Goal: Task Accomplishment & Management: Use online tool/utility

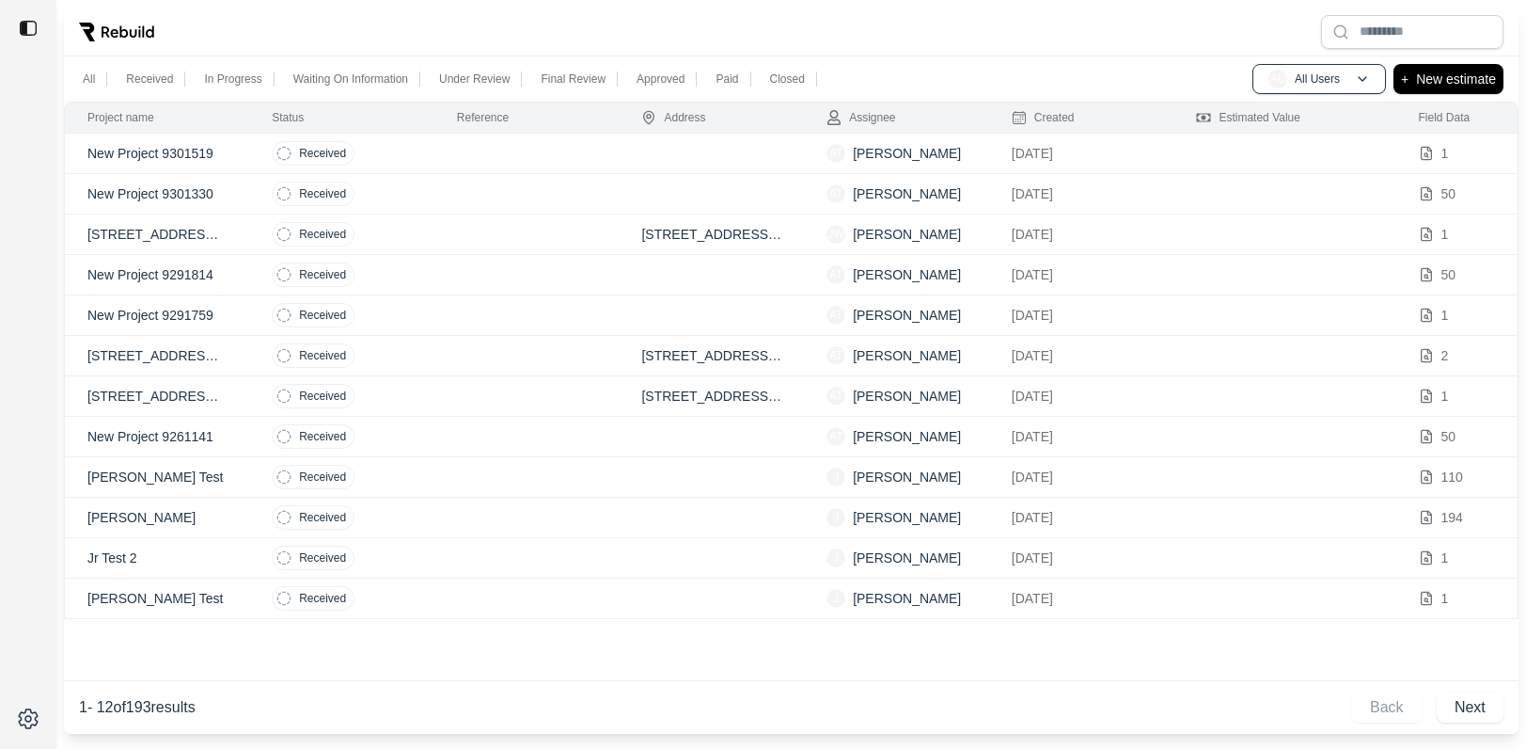
click at [454, 162] on td at bounding box center [526, 154] width 185 height 40
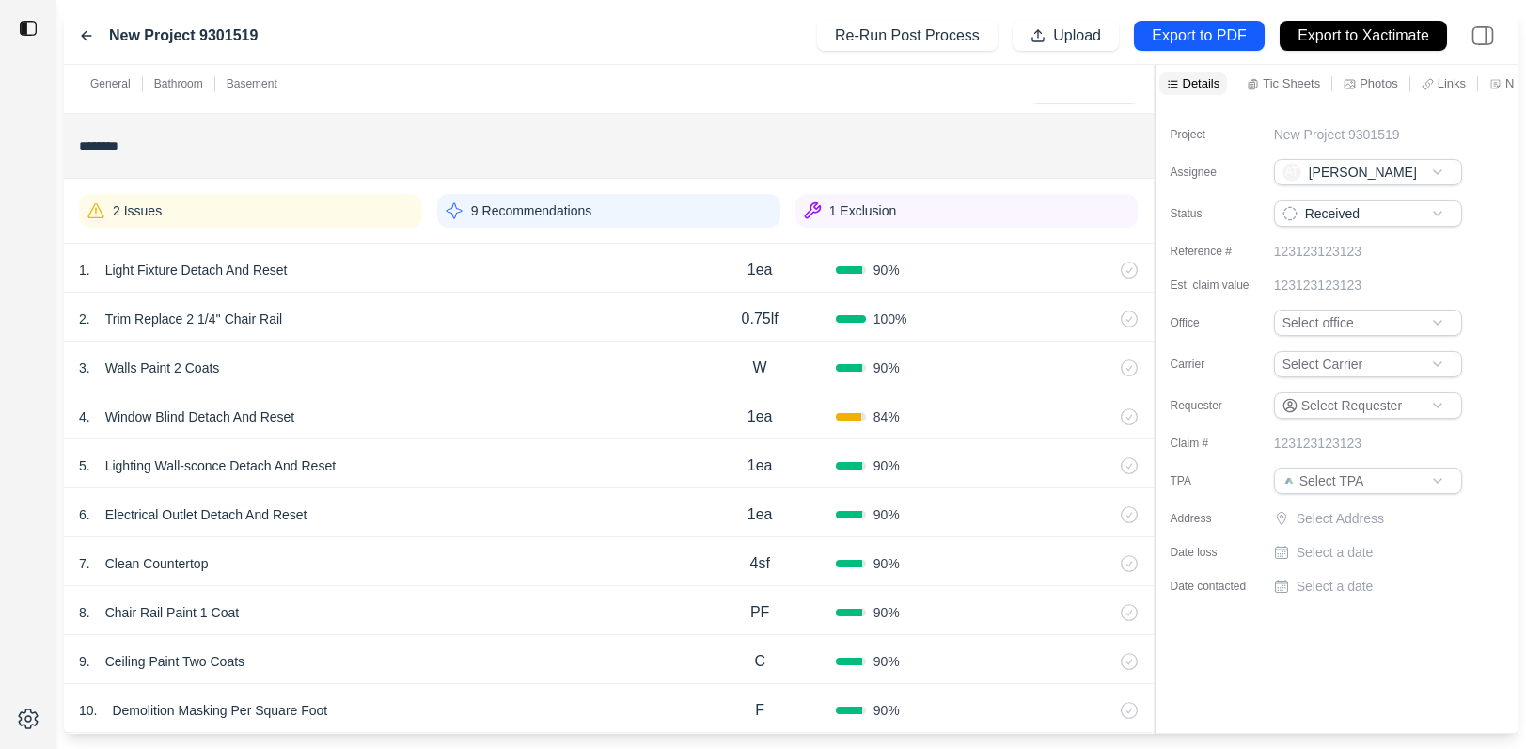
scroll to position [524, 0]
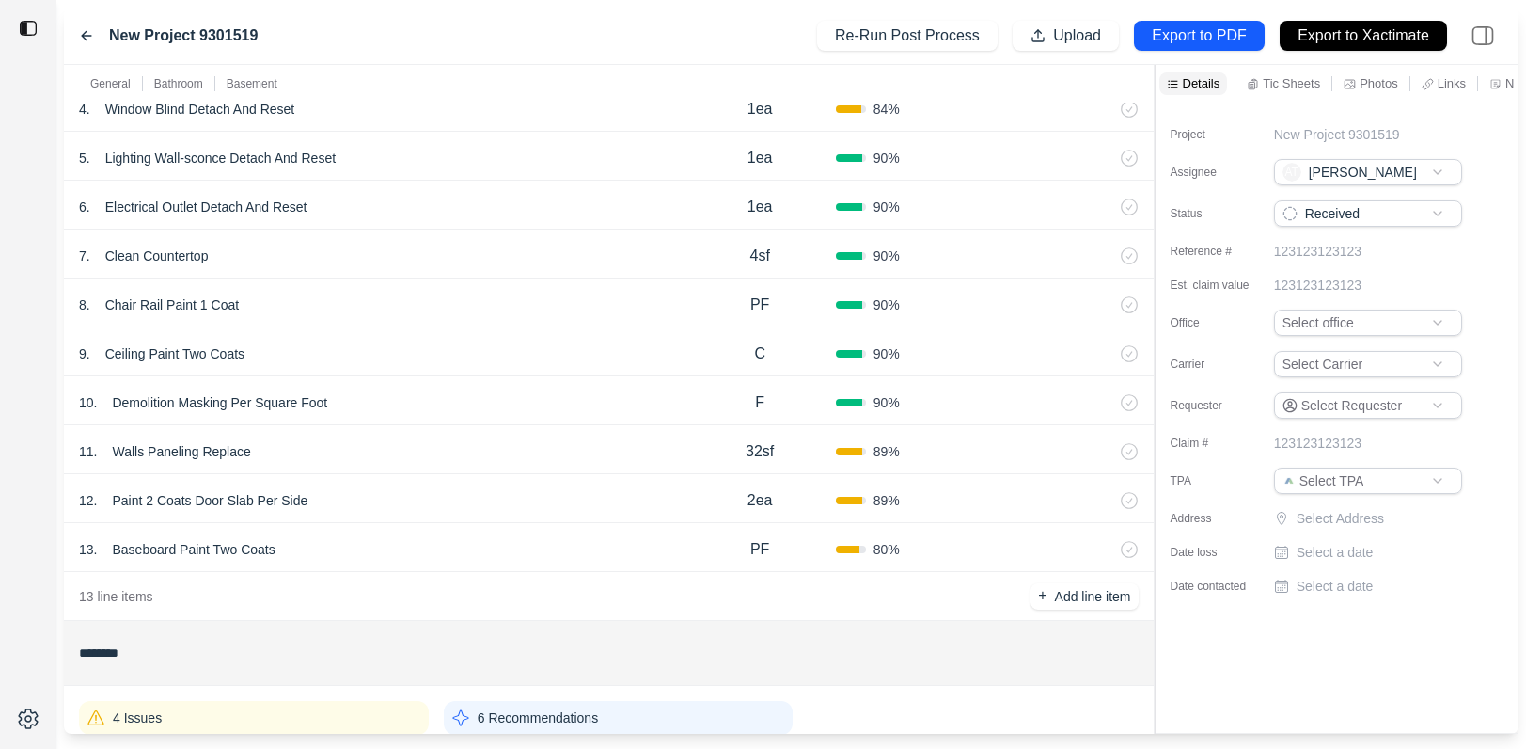
click at [481, 303] on div "8 . Chair Rail Paint 1 Coat" at bounding box center [382, 305] width 606 height 26
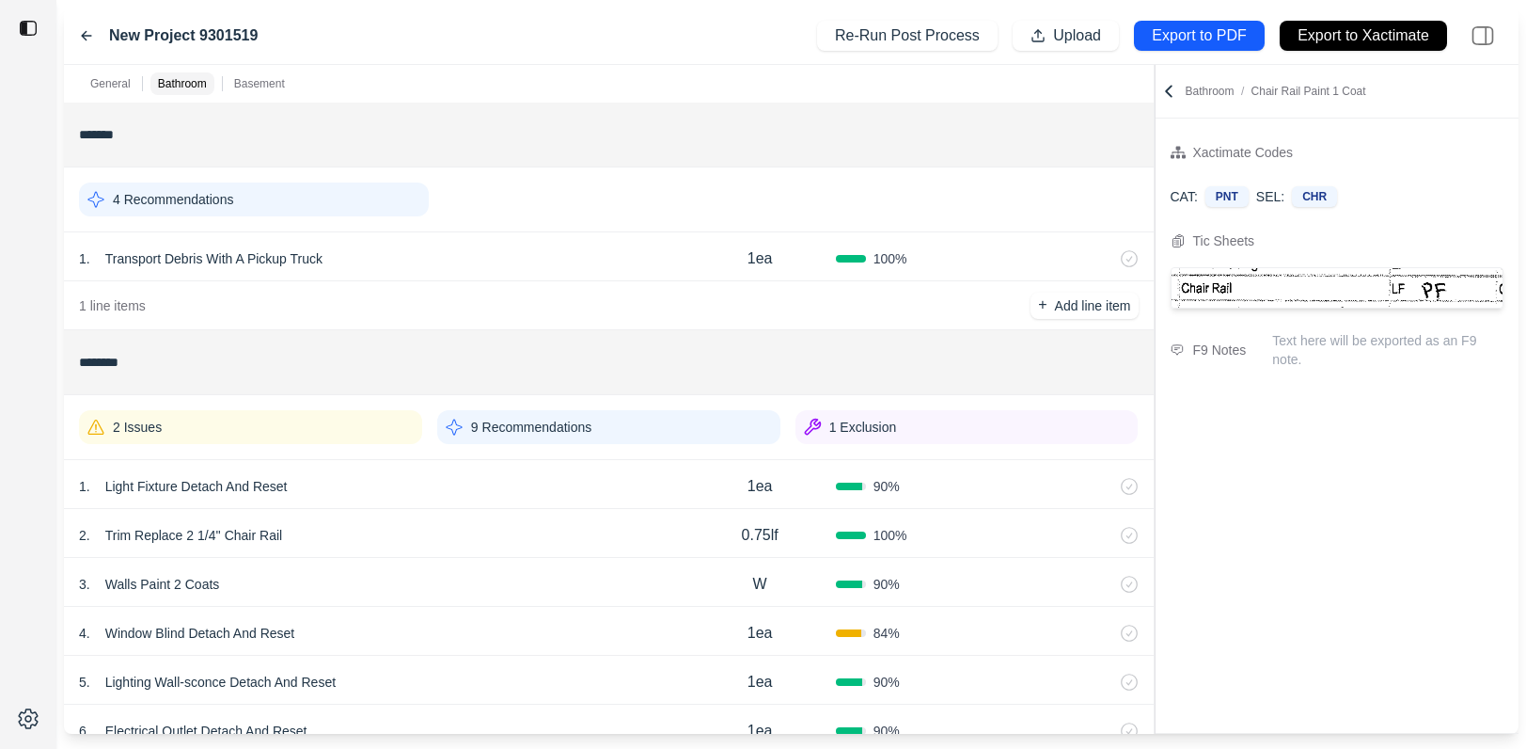
scroll to position [3, 0]
click at [82, 31] on icon at bounding box center [86, 35] width 15 height 15
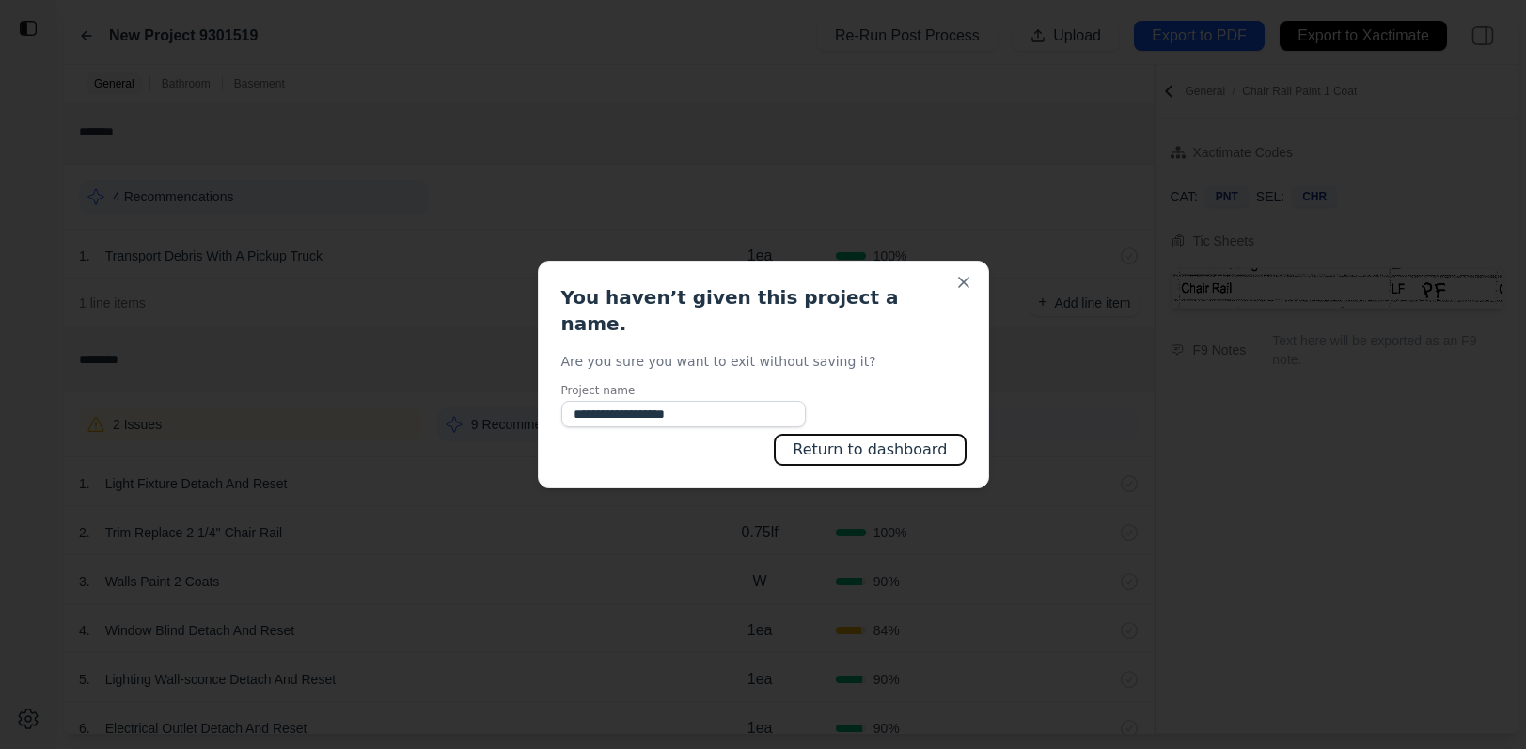
click at [842, 434] on button "Return to dashboard" at bounding box center [870, 449] width 190 height 30
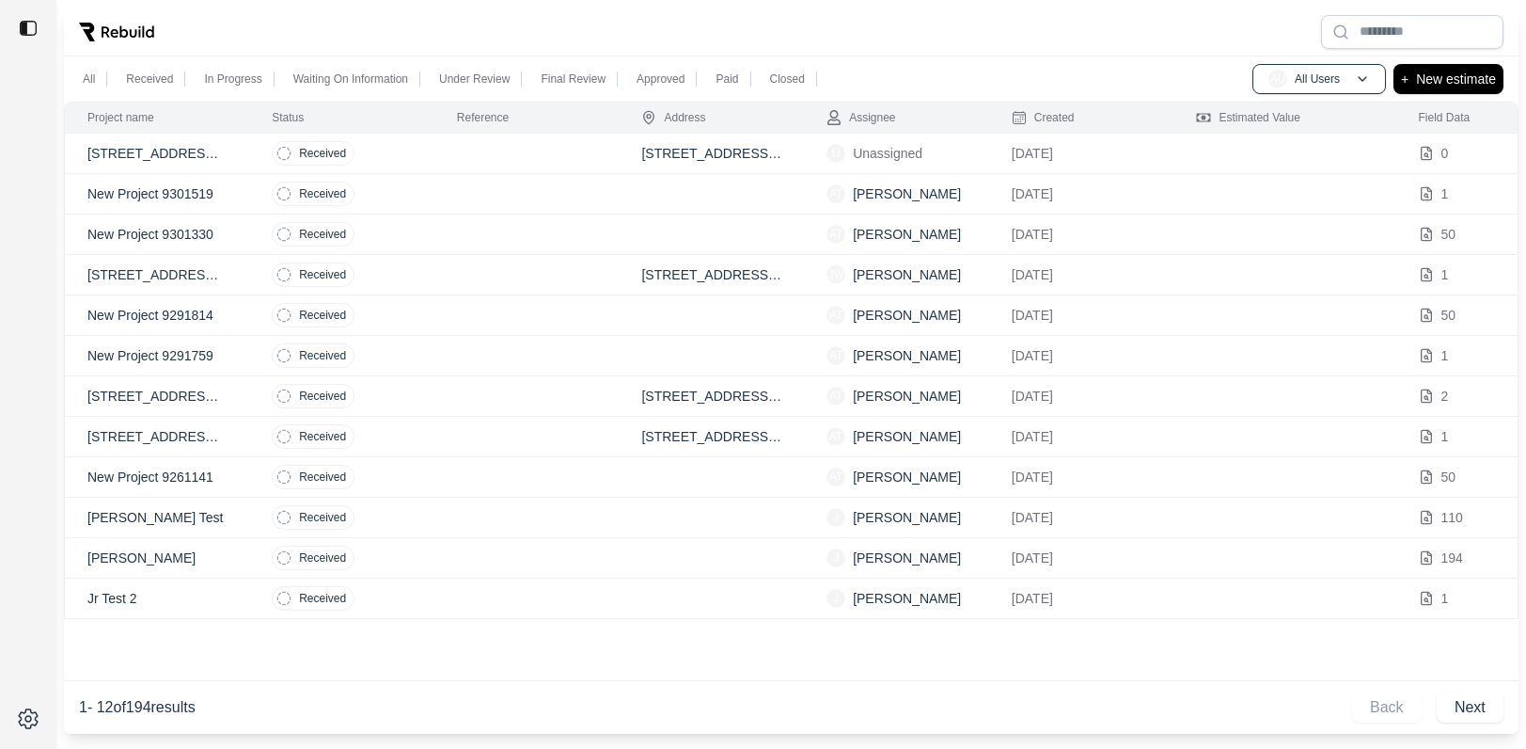
click at [454, 156] on td at bounding box center [526, 154] width 185 height 40
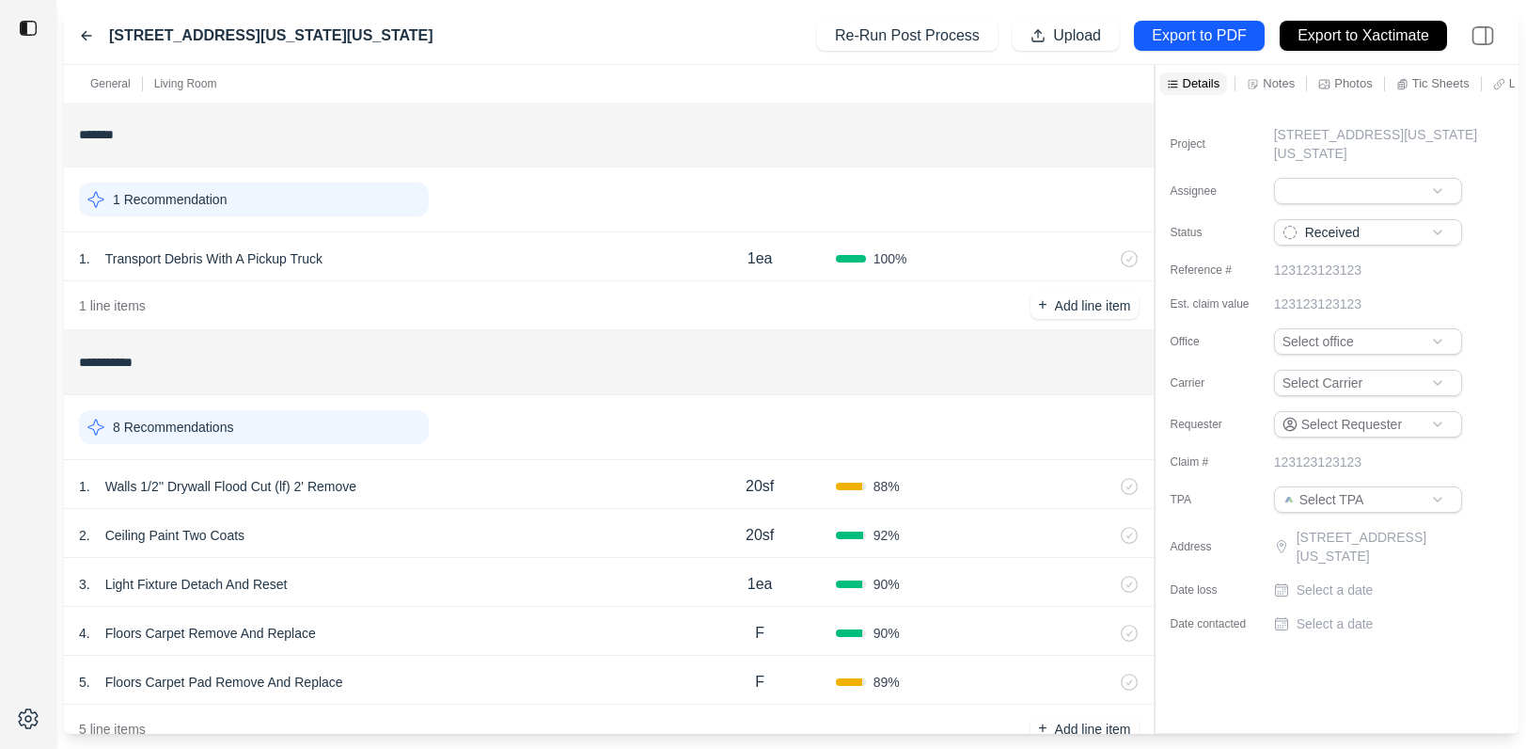
scroll to position [50, 0]
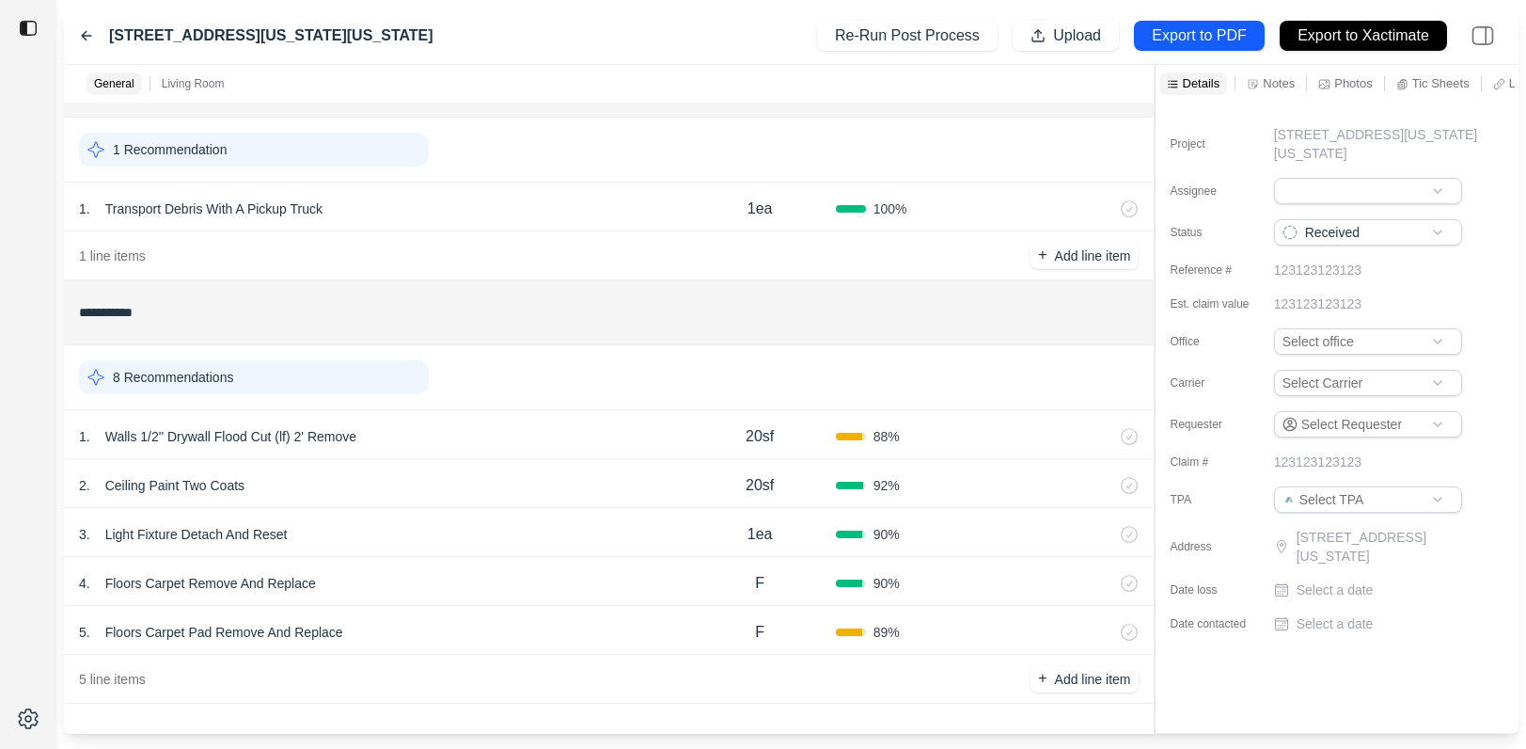
click at [511, 428] on div "1 . Walls 1/2'' Drywall Flood Cut (lf) 2' Remove" at bounding box center [382, 436] width 606 height 26
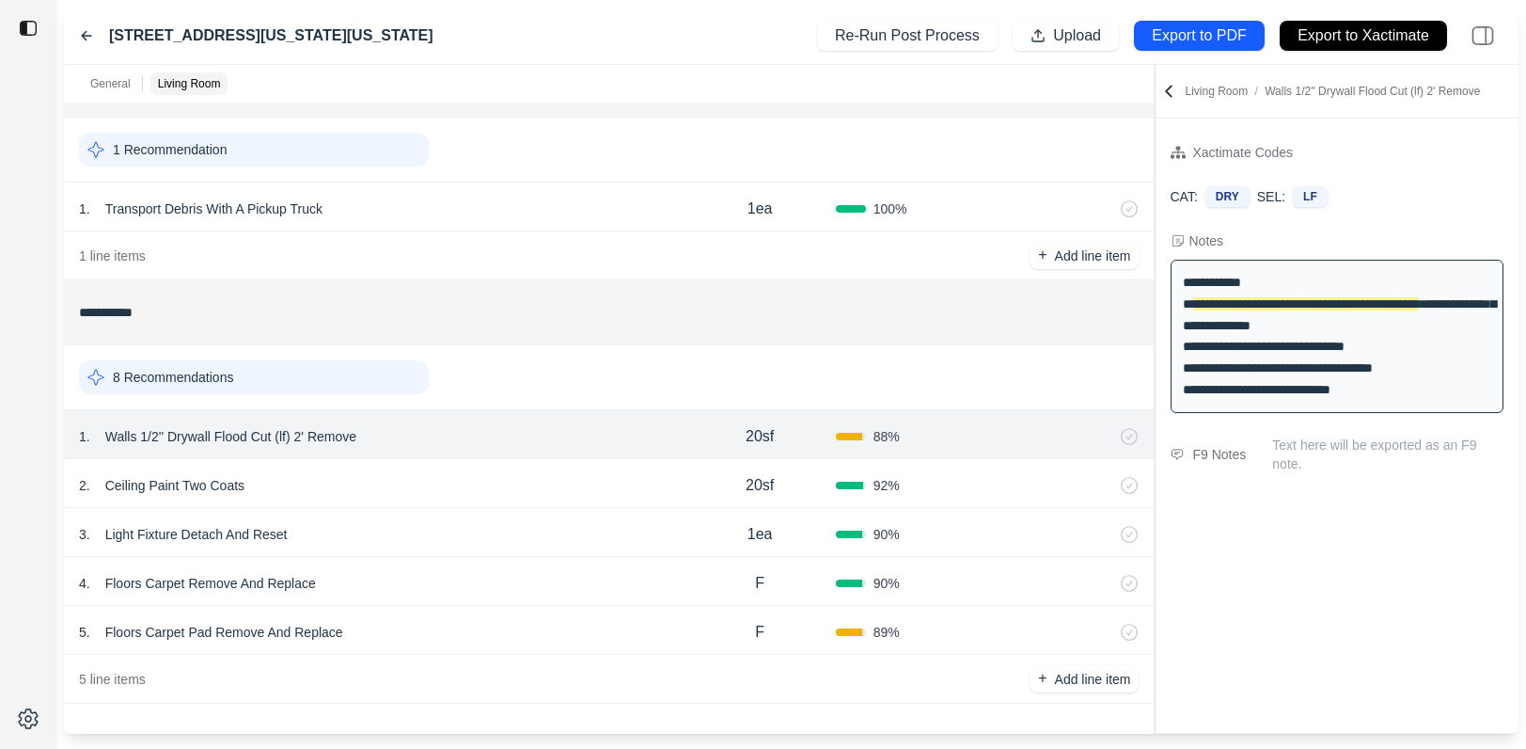
click at [492, 474] on div "2 . Ceiling Paint Two Coats" at bounding box center [382, 485] width 606 height 26
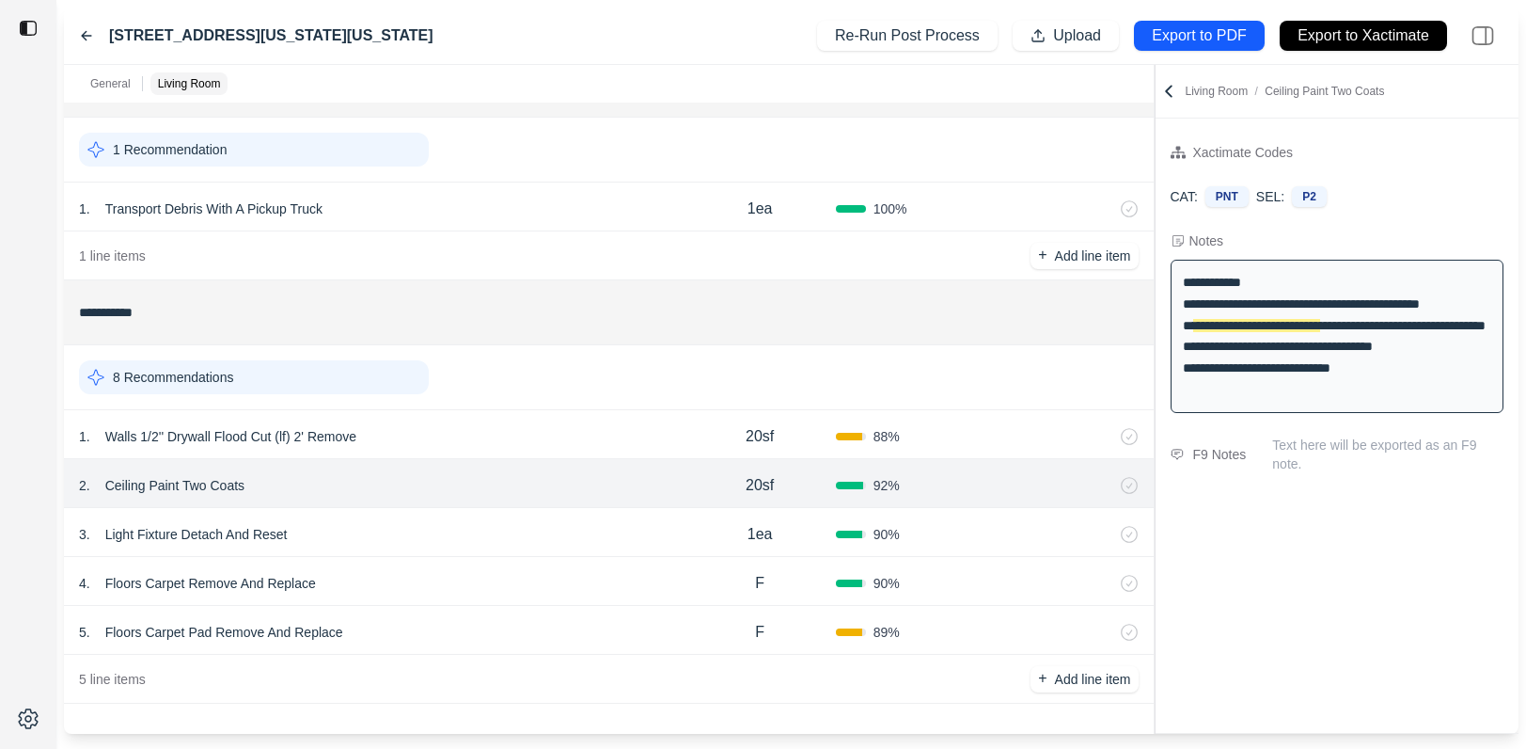
click at [492, 513] on div "3 . Light Fixture Detach And Reset 1ea 90 %" at bounding box center [609, 532] width 1090 height 49
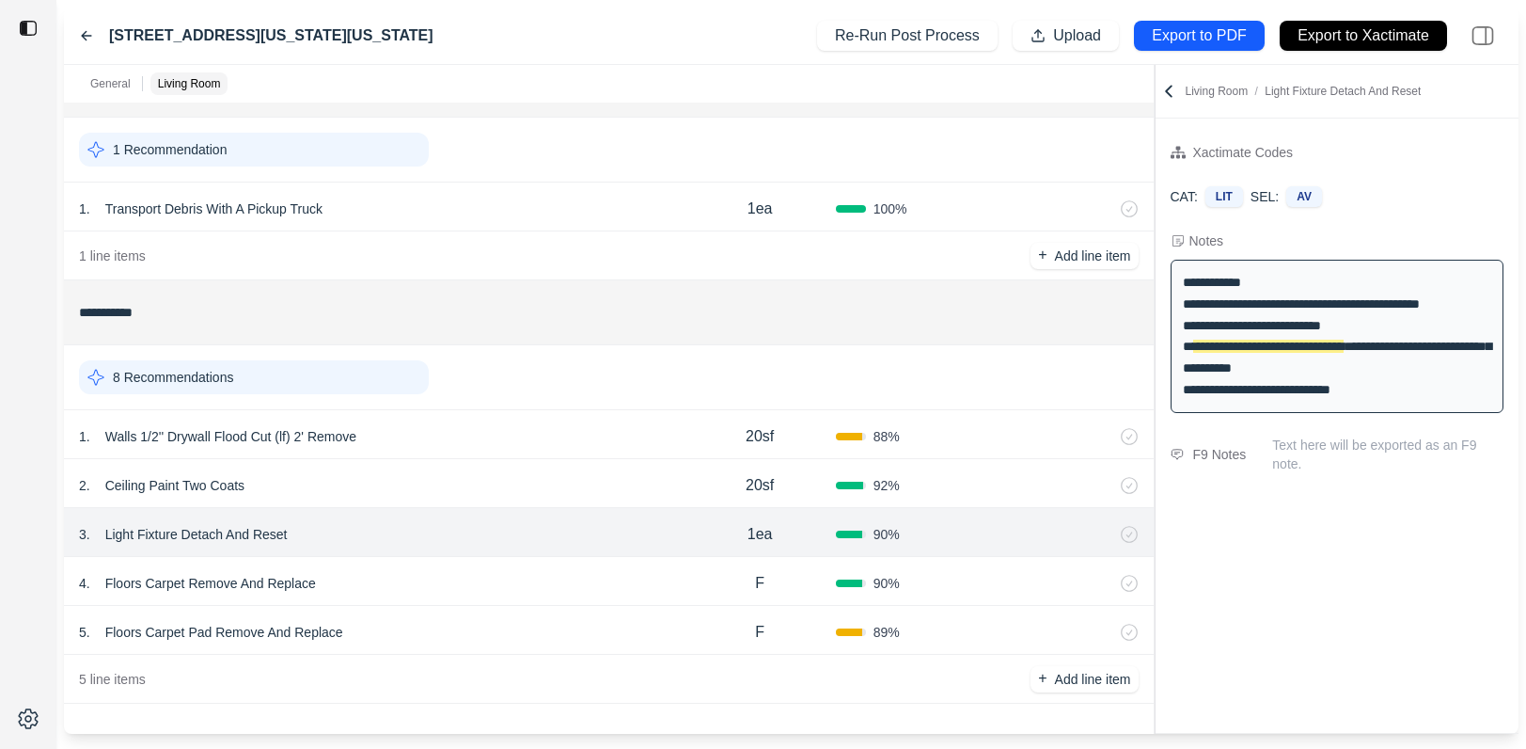
click at [508, 566] on div "4 . Floors Carpet Remove And Replace F 90 %" at bounding box center [609, 581] width 1090 height 49
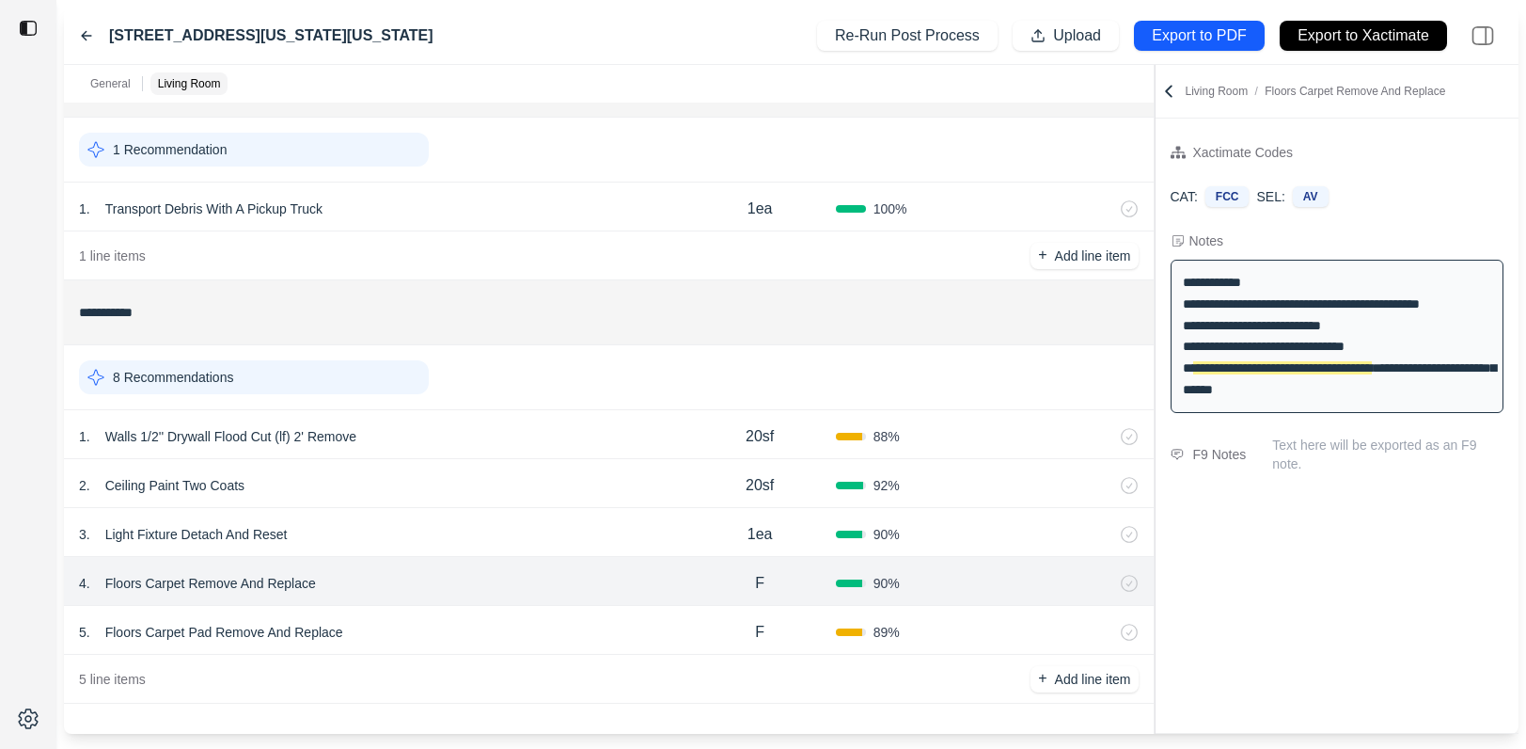
click at [506, 619] on div "5 . Floors Carpet Pad Remove And Replace" at bounding box center [382, 632] width 606 height 26
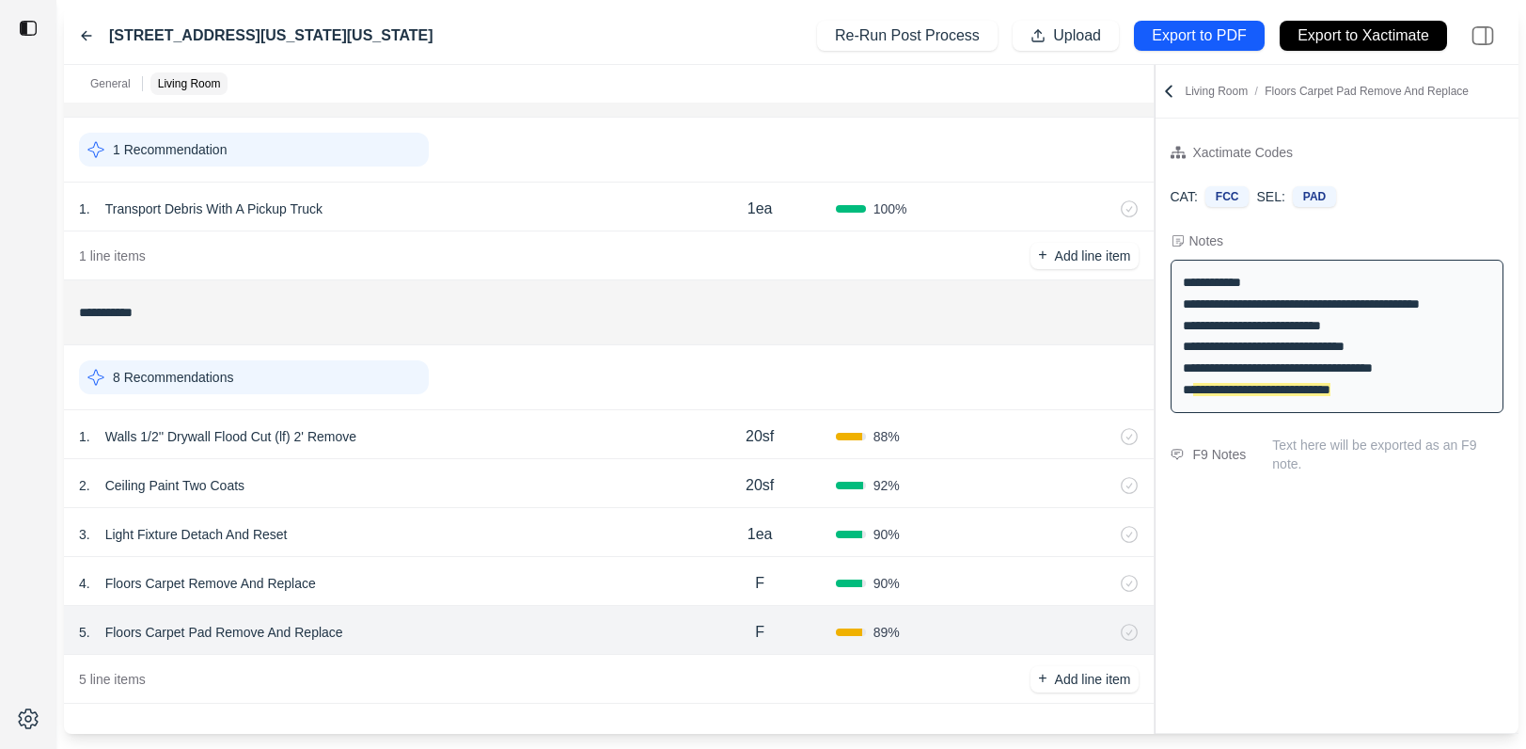
click at [509, 590] on div "4 . Floors Carpet Remove And Replace" at bounding box center [382, 583] width 606 height 26
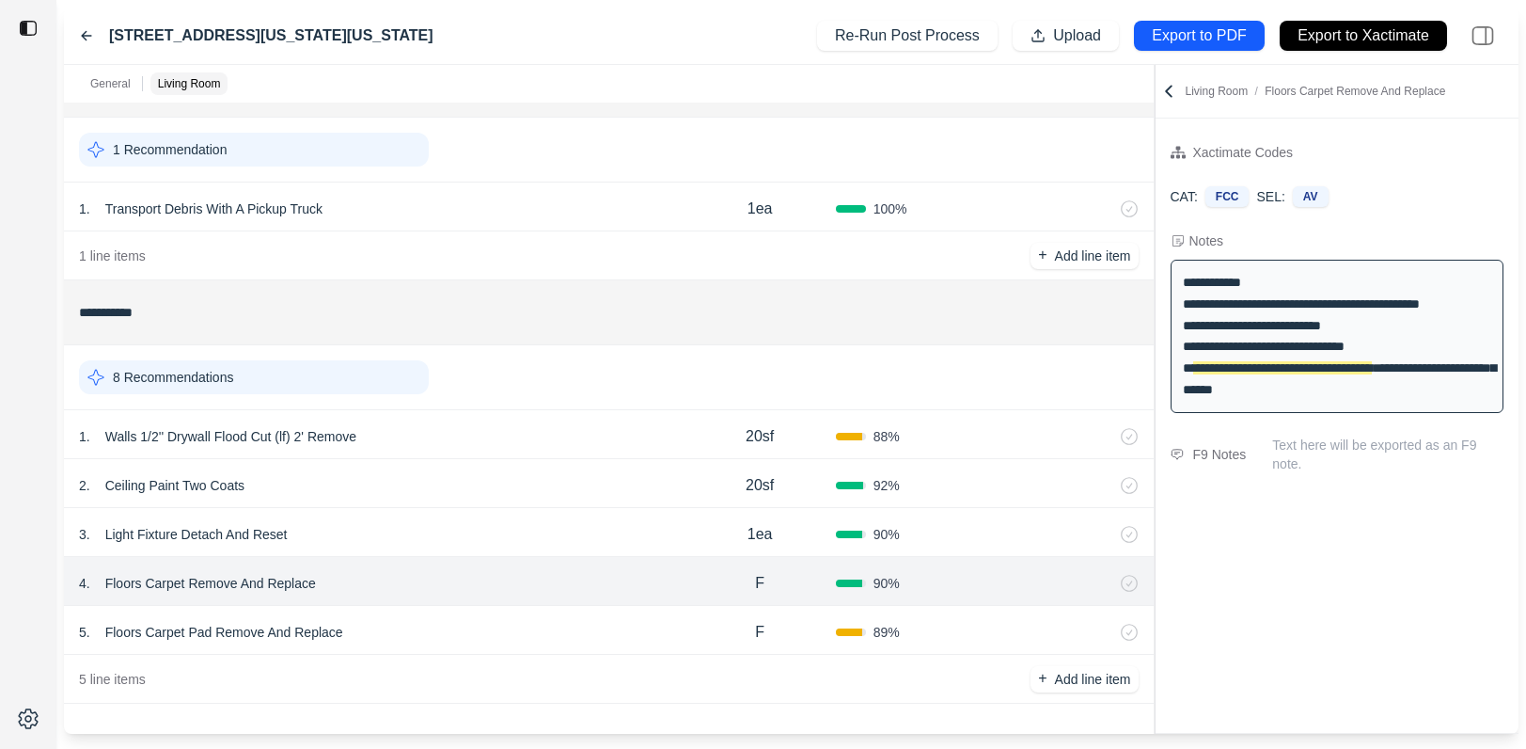
click at [509, 623] on div "5 . Floors Carpet Pad Remove And Replace" at bounding box center [382, 632] width 606 height 26
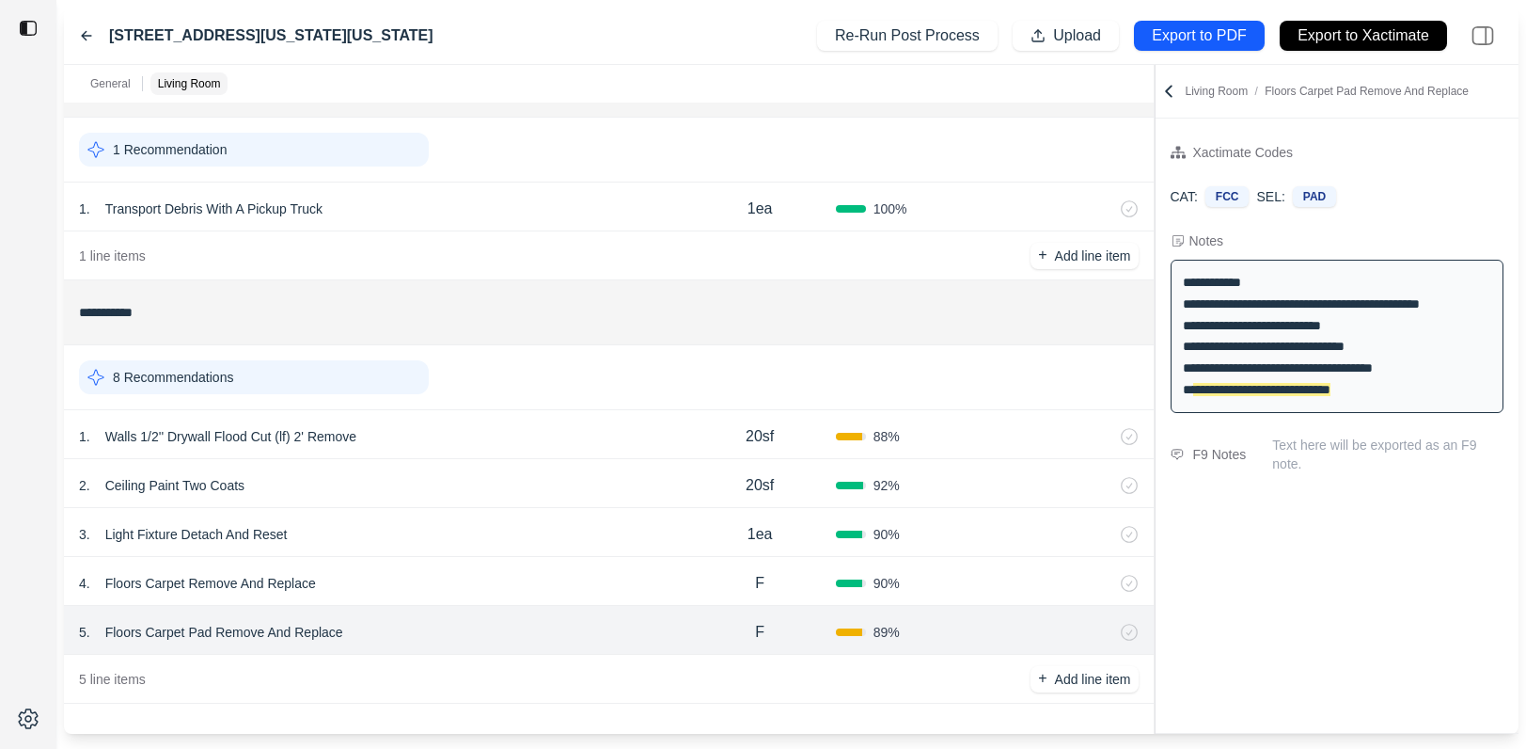
click at [509, 584] on div "4 . Floors Carpet Remove And Replace" at bounding box center [382, 583] width 606 height 26
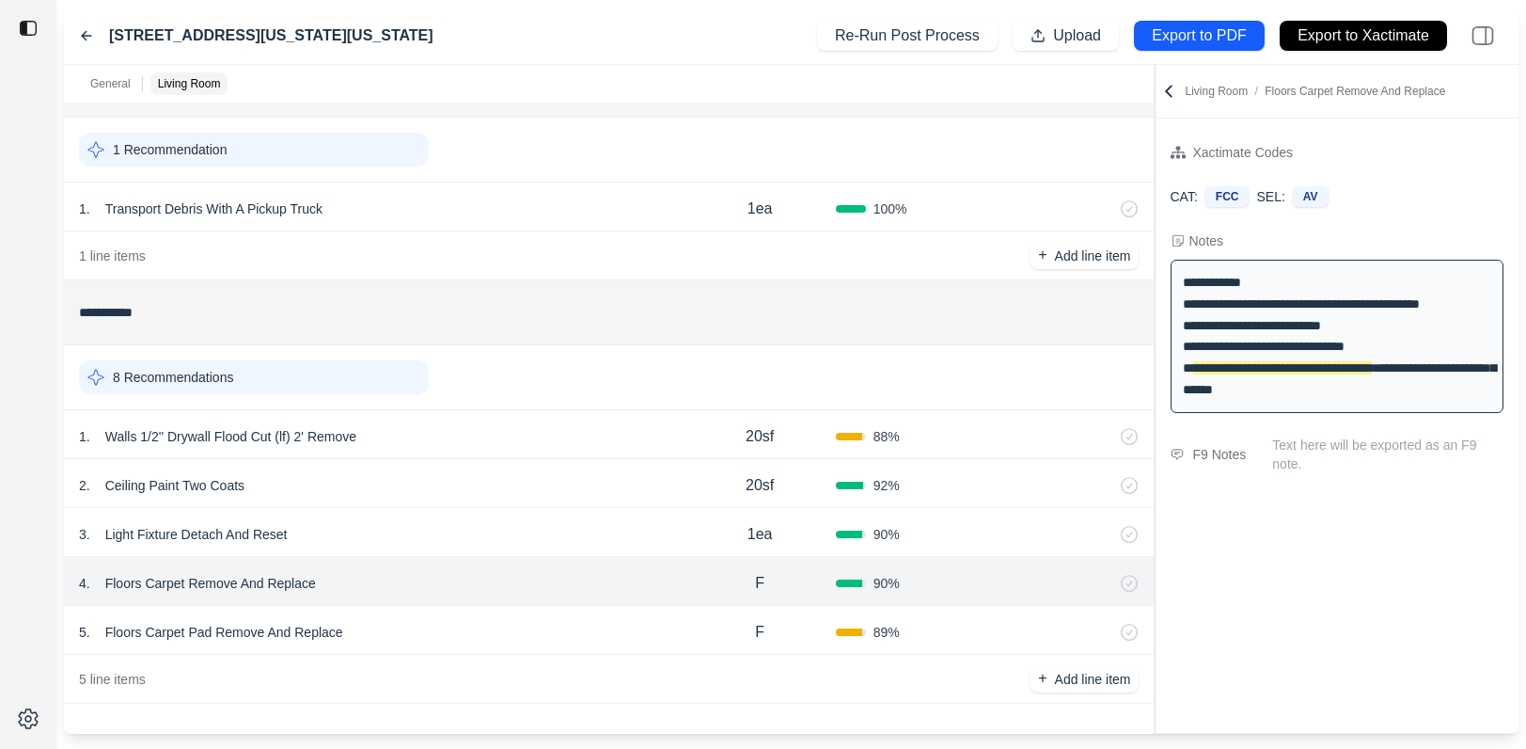
click at [517, 531] on div "3 . Light Fixture Detach And Reset" at bounding box center [382, 534] width 606 height 26
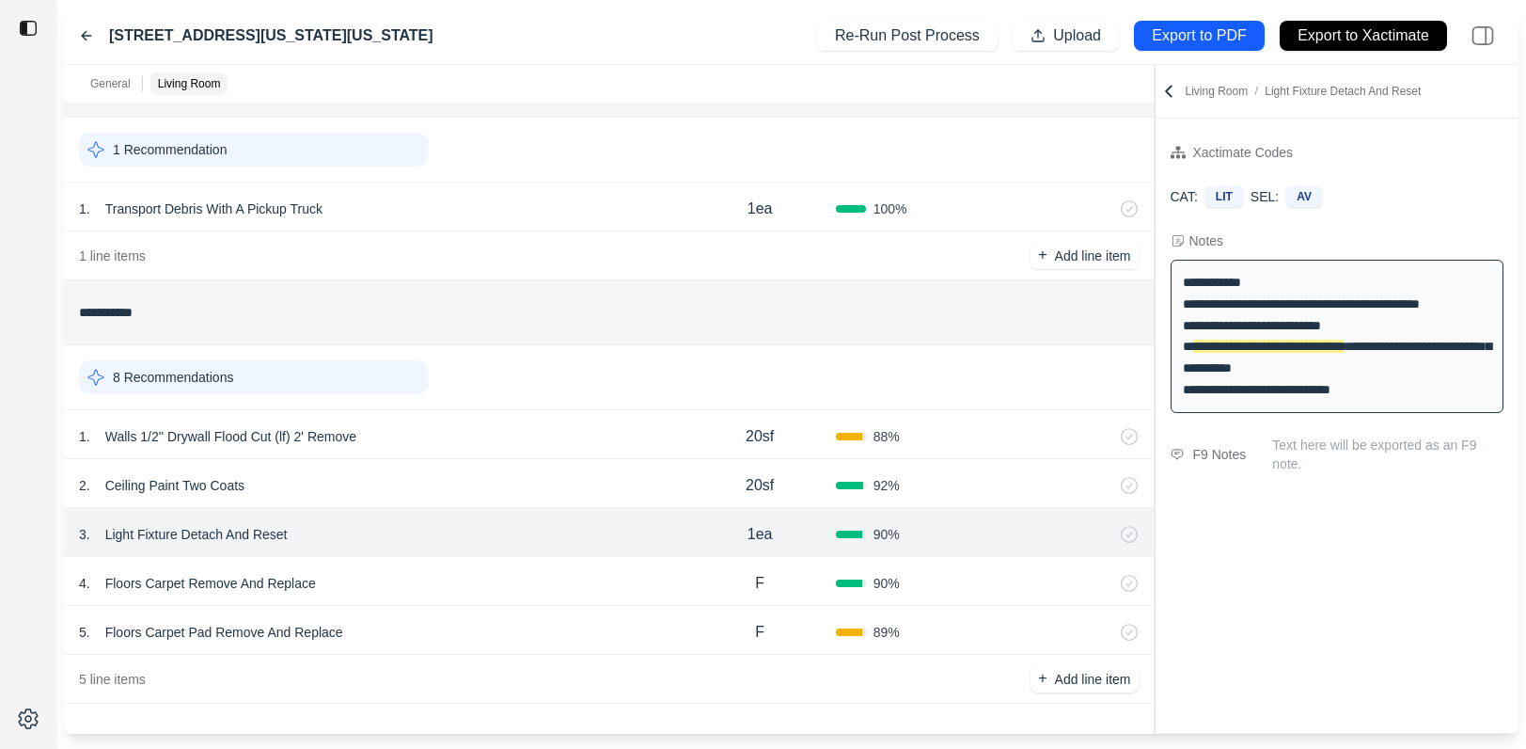
click at [528, 479] on div "2 . Ceiling Paint Two Coats" at bounding box center [382, 485] width 606 height 26
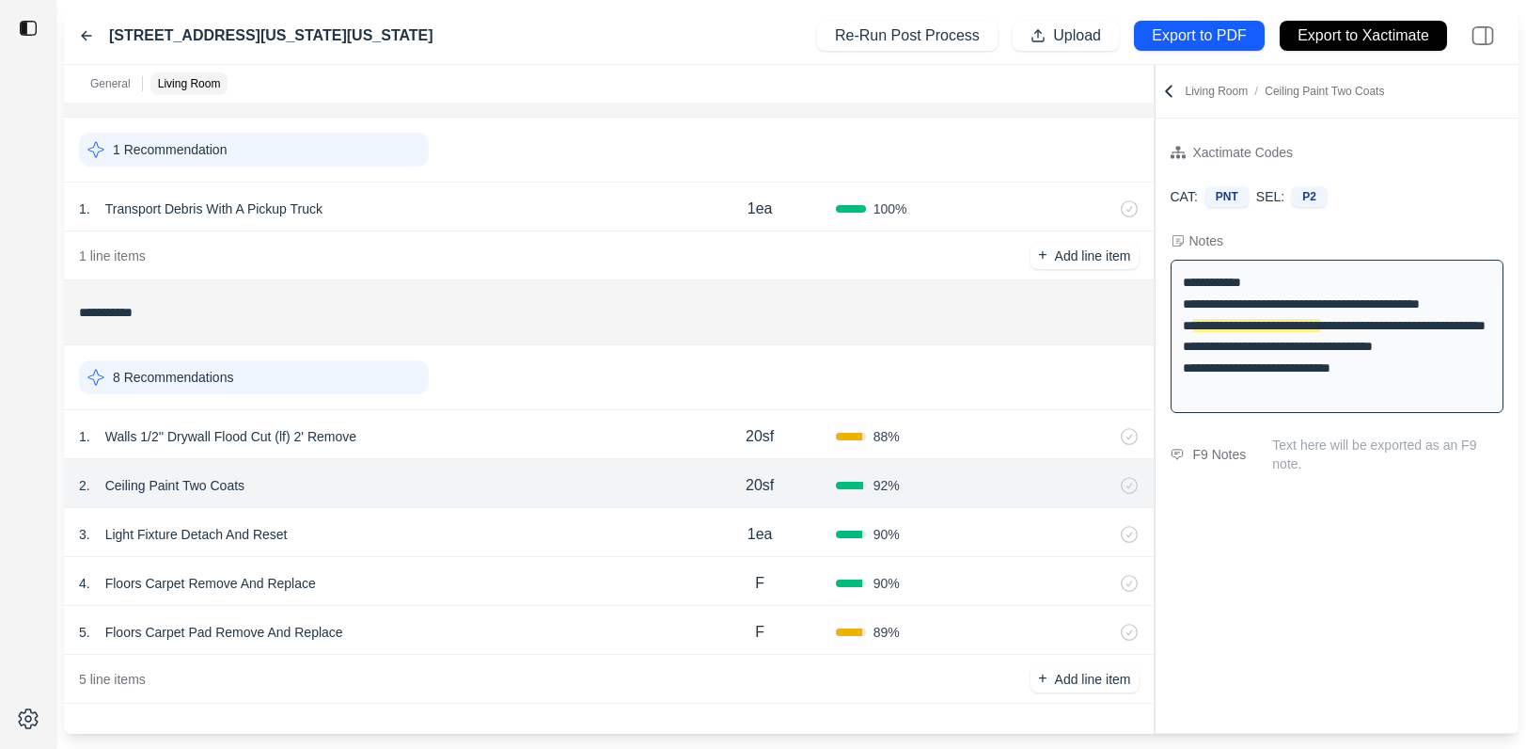
click at [542, 412] on div "1 . Walls 1/2'' Drywall Flood Cut (lf) 2' Remove 20sf 88 %" at bounding box center [609, 434] width 1090 height 49
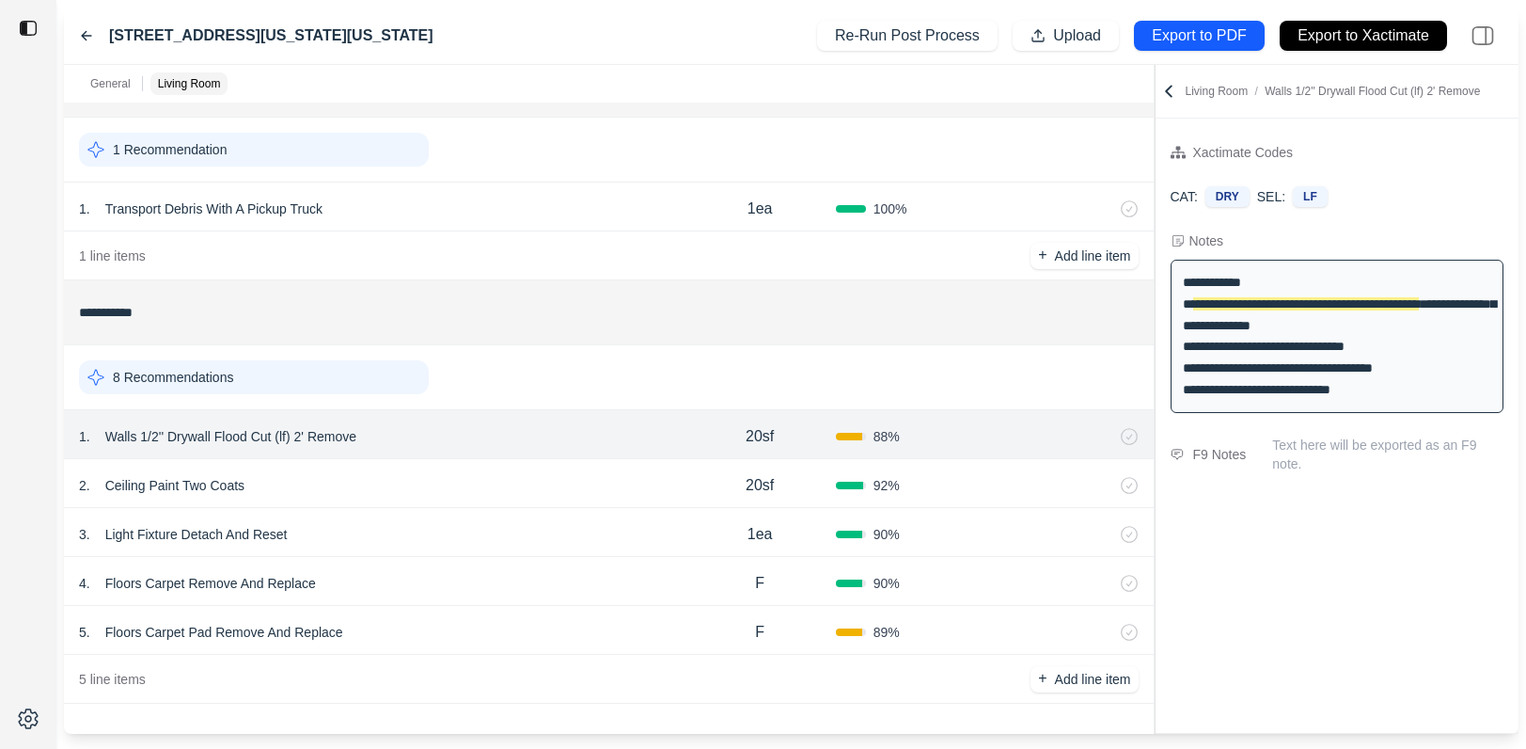
click at [263, 436] on p "Walls 1/2'' Drywall Flood Cut (lf) 2' Remove" at bounding box center [231, 436] width 266 height 26
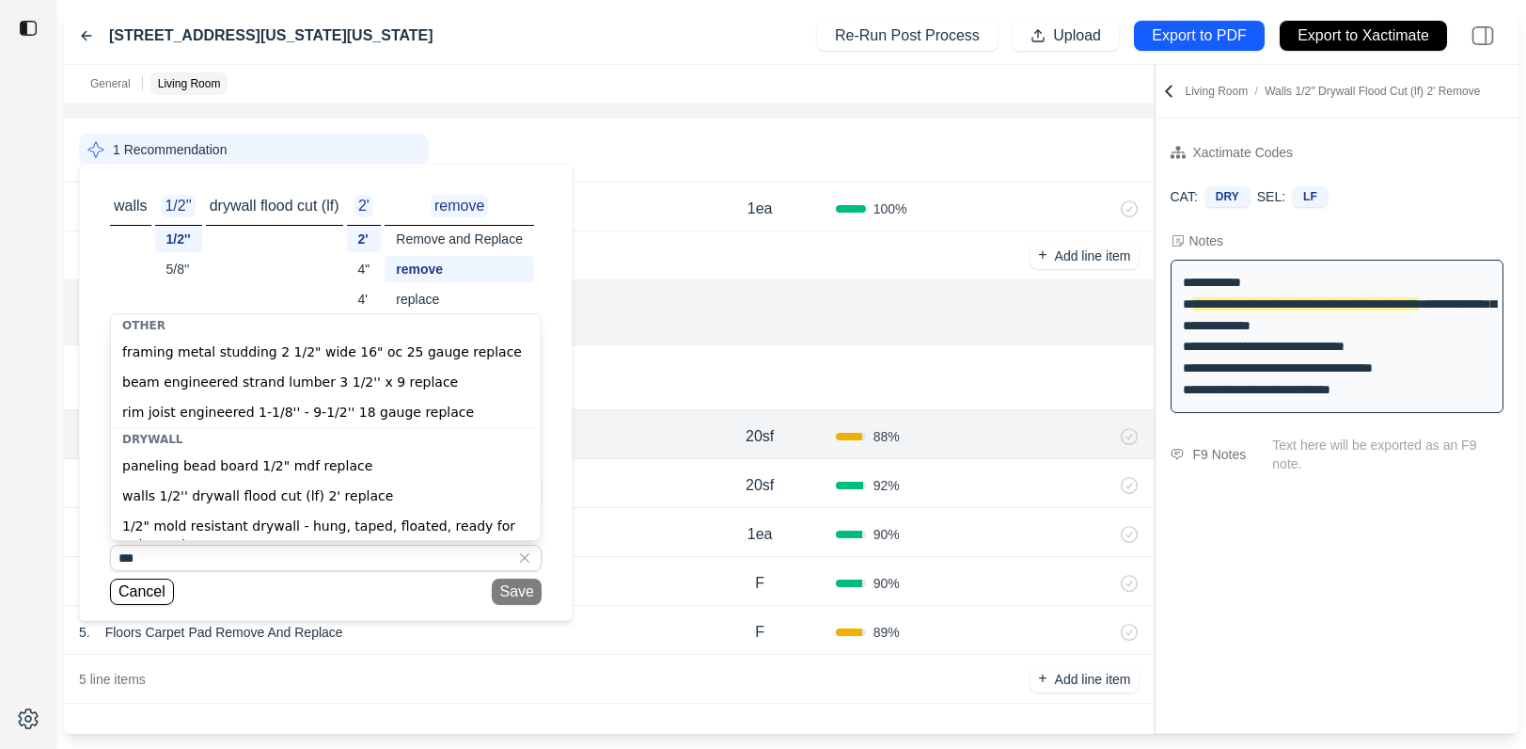
click at [430, 524] on div "1/2" mold resistant drywall - hung, taped, floated, ready for paint replace" at bounding box center [326, 535] width 430 height 49
type input "**********"
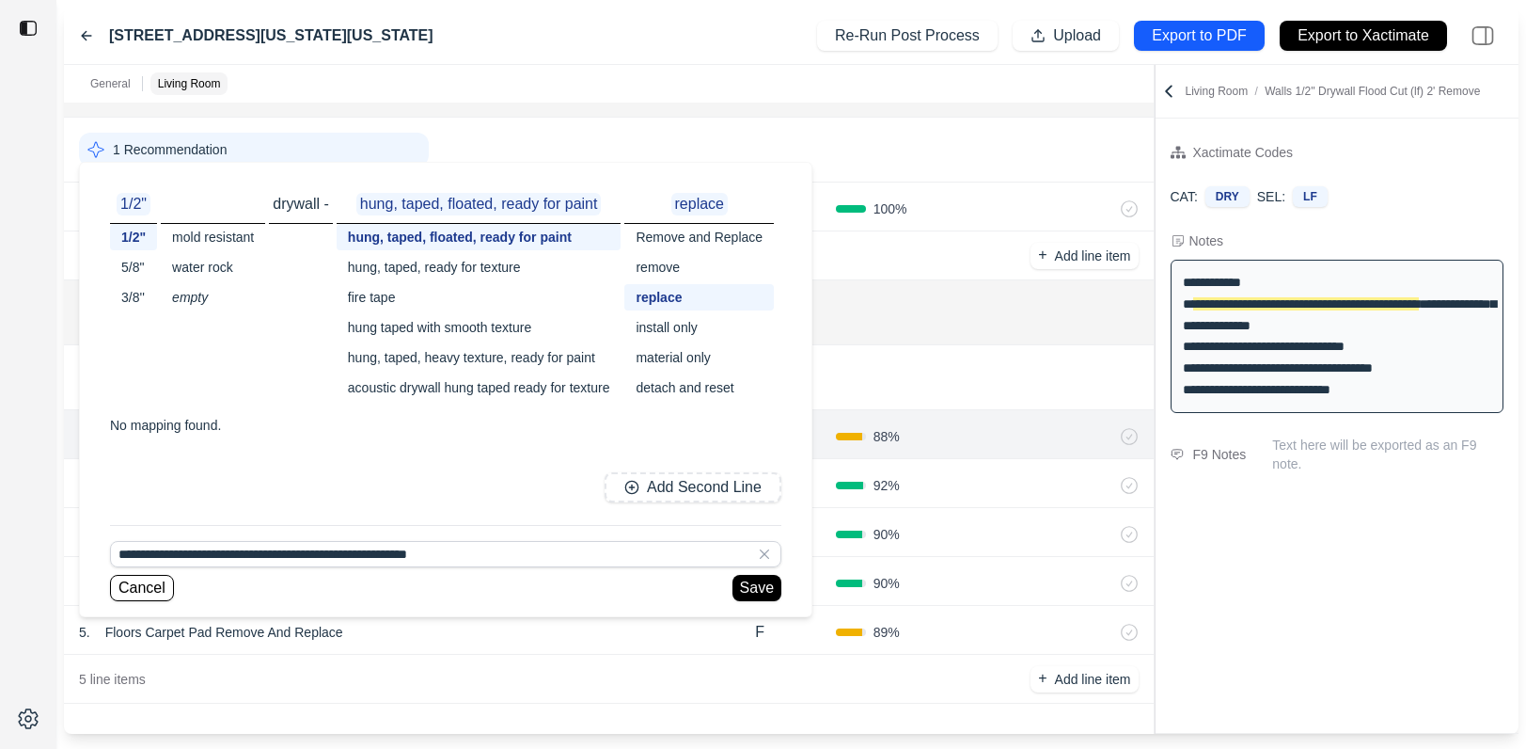
click at [686, 230] on div "Remove and Replace" at bounding box center [699, 237] width 150 height 26
click at [765, 576] on button "Save" at bounding box center [762, 588] width 49 height 26
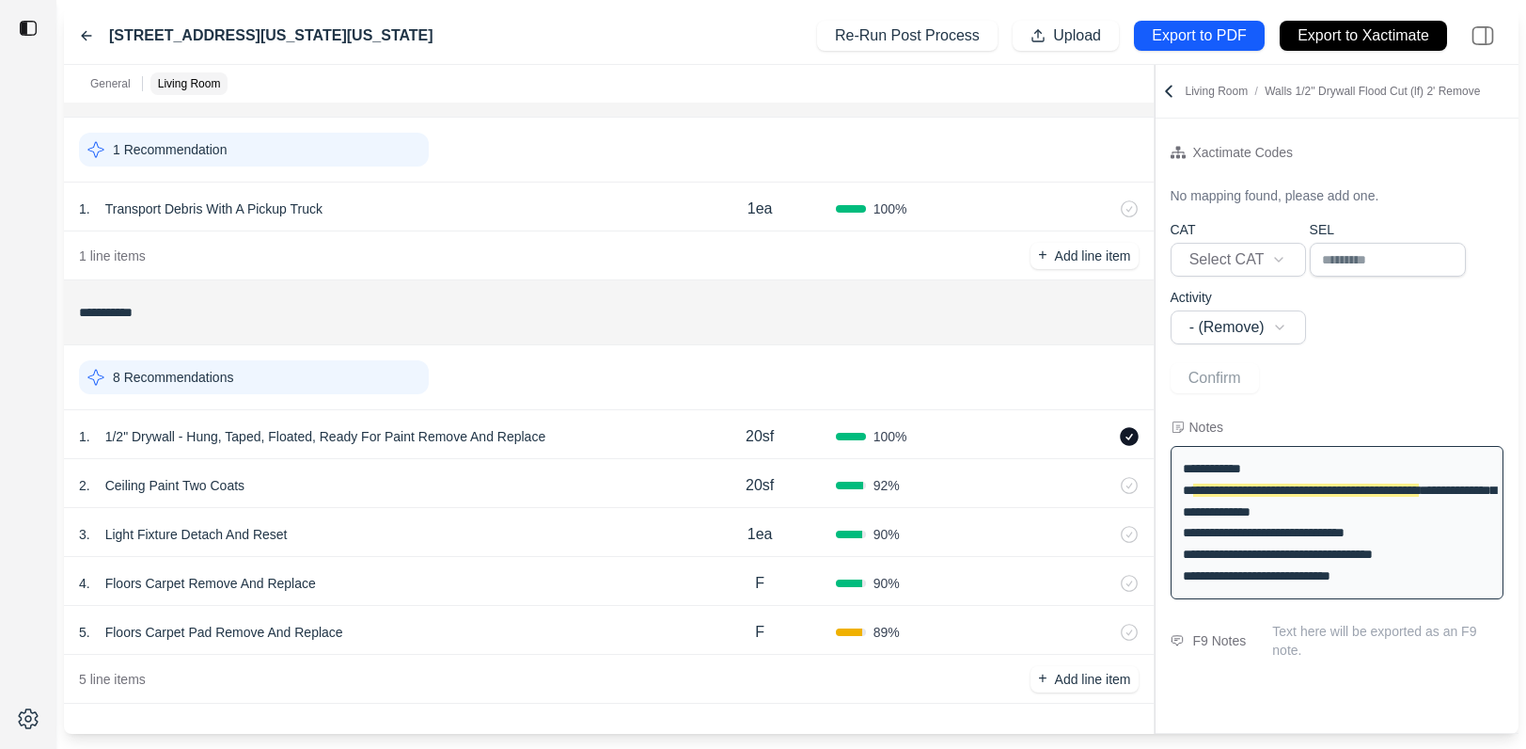
click at [619, 437] on div "1 . 1/2" Drywall - Hung, Taped, Floated, Ready For Paint Remove And Replace" at bounding box center [382, 436] width 606 height 26
select select "*"
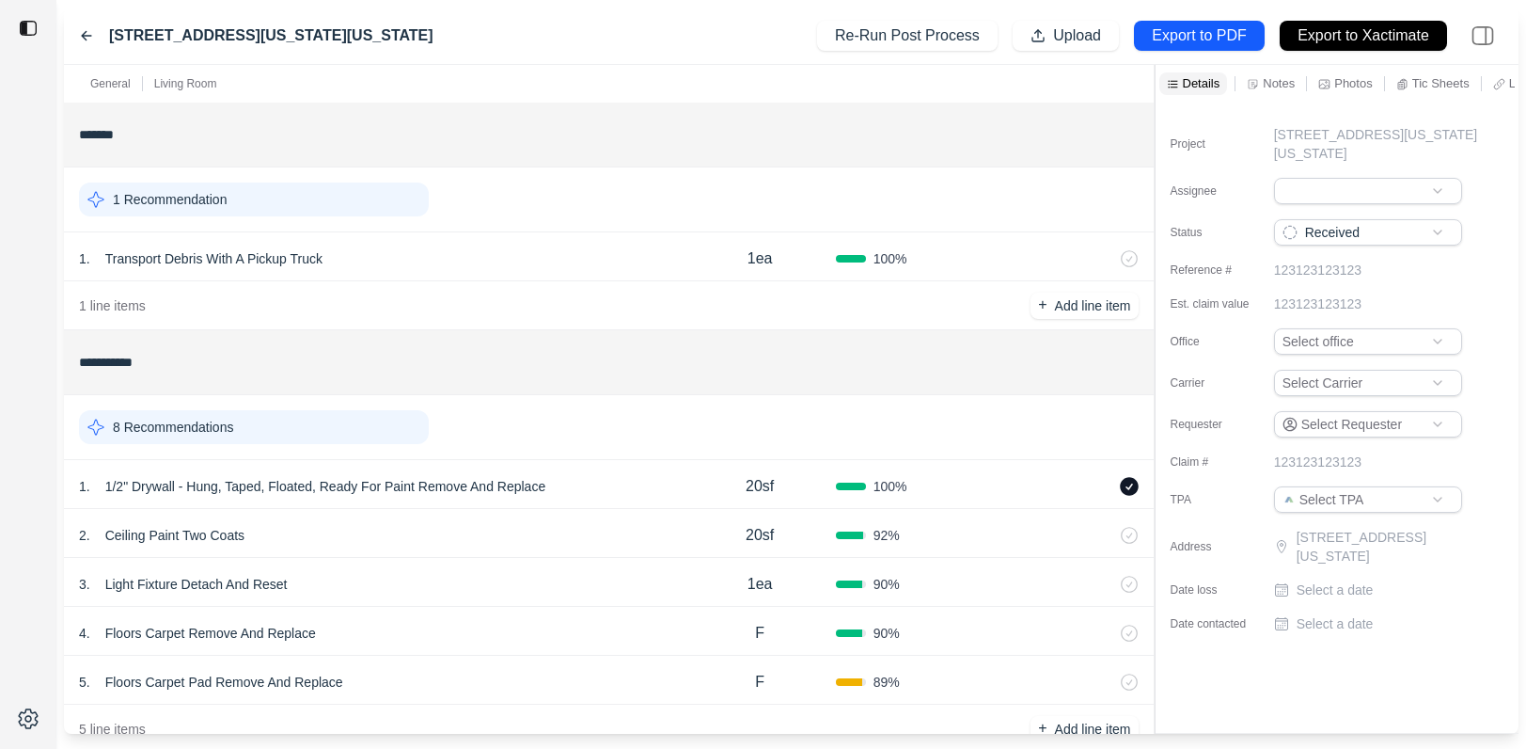
click at [369, 535] on div "2 . Ceiling Paint Two Coats" at bounding box center [382, 535] width 606 height 26
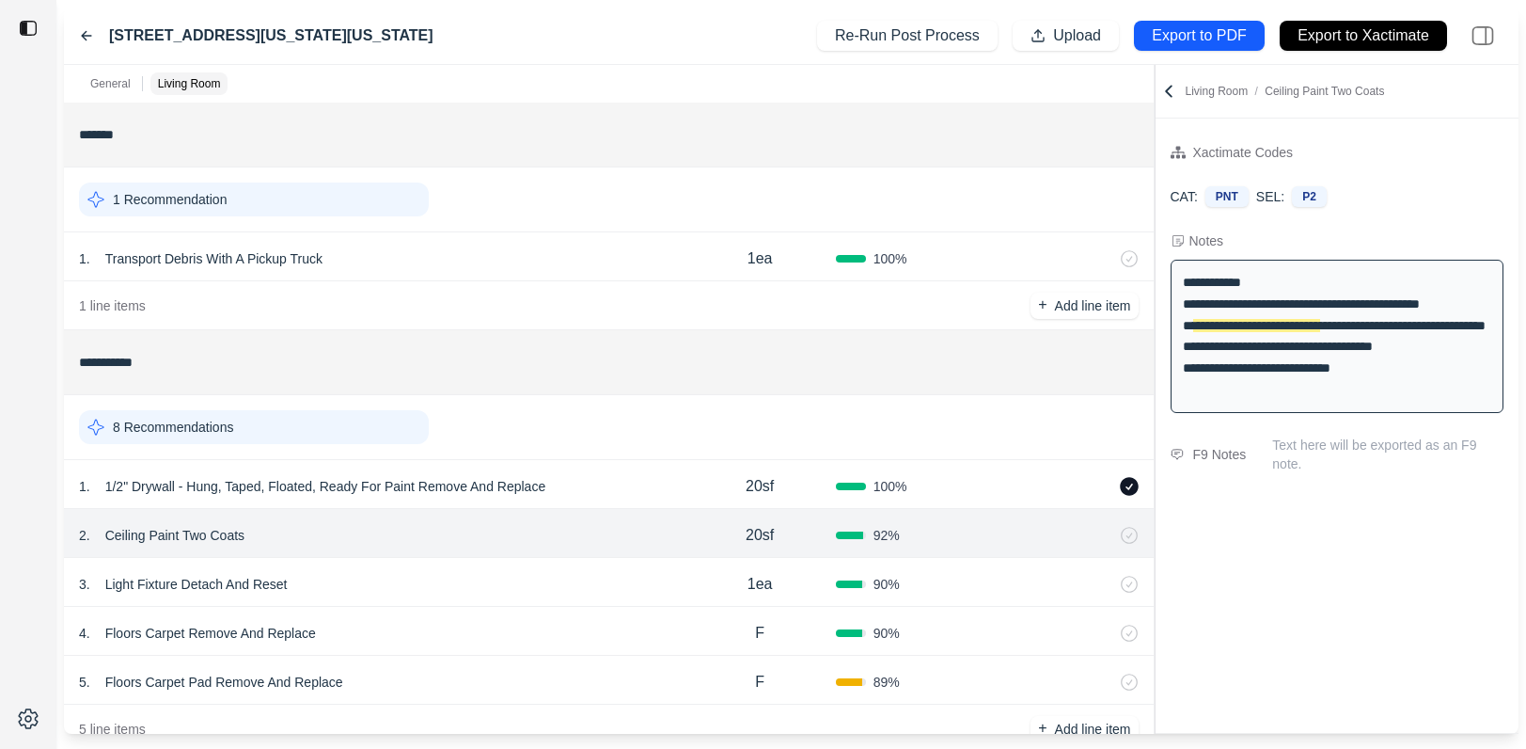
click at [444, 577] on div "3 . Light Fixture Detach And Reset" at bounding box center [382, 584] width 606 height 26
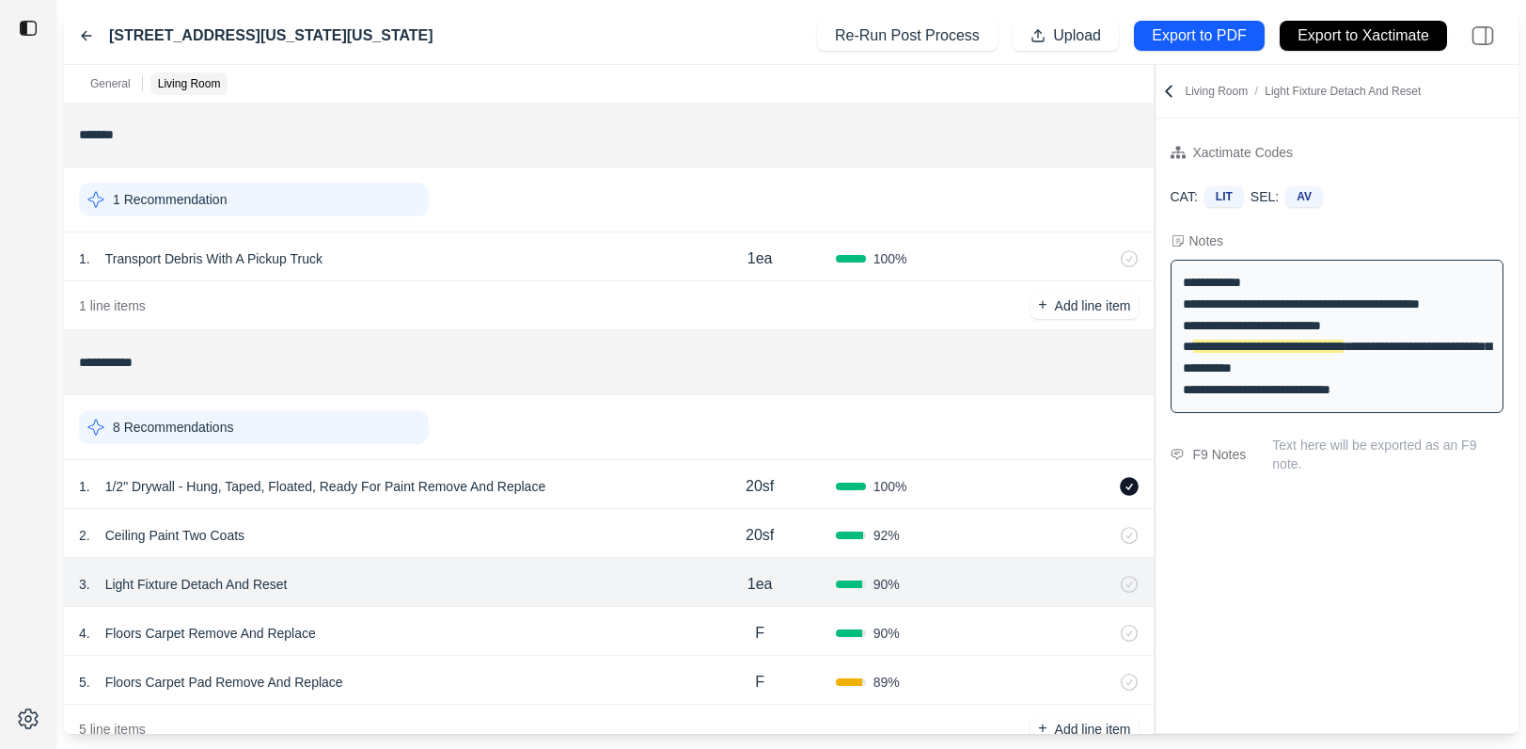
click at [453, 629] on div "4 . Floors Carpet Remove And Replace" at bounding box center [382, 633] width 606 height 26
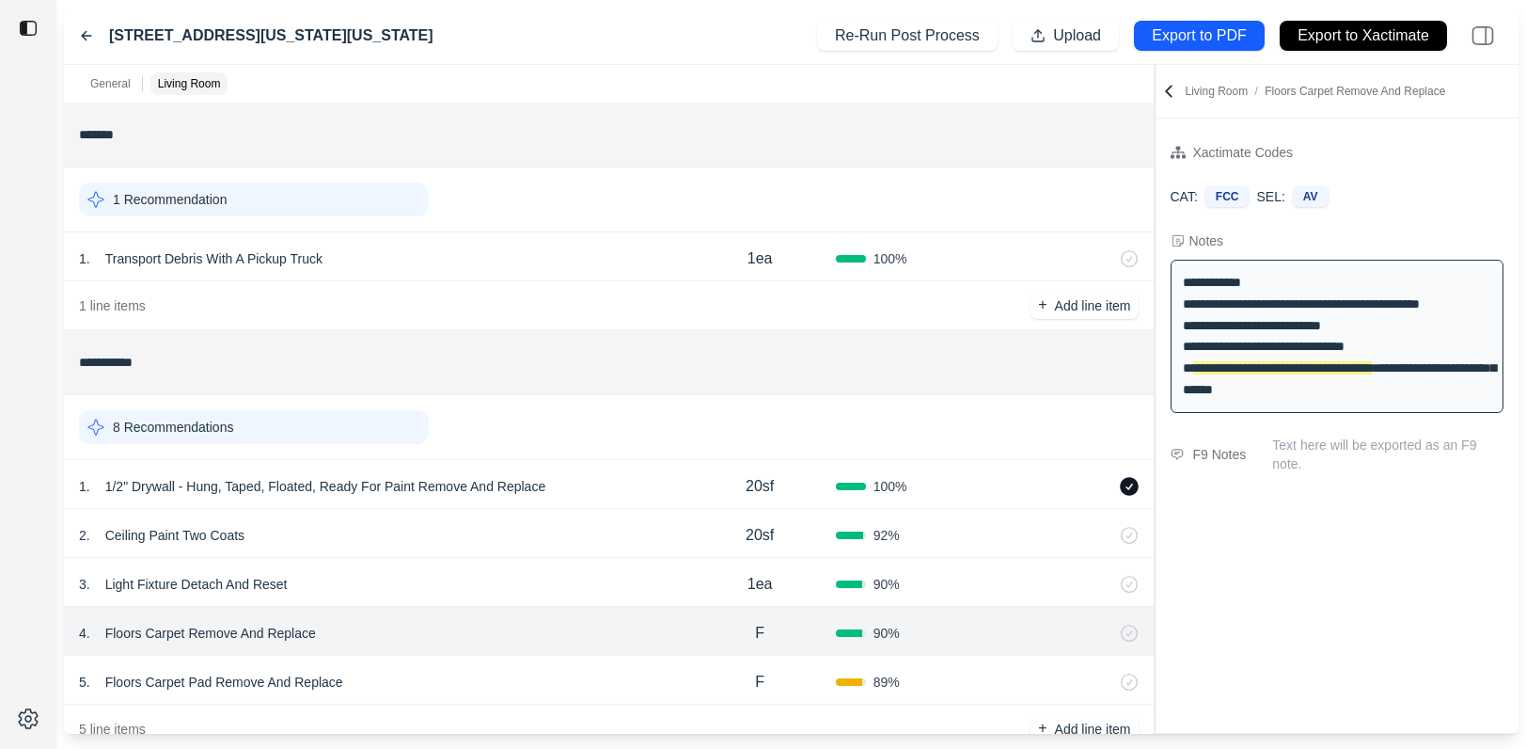
click at [453, 675] on div "5 . Floors Carpet Pad Remove And Replace" at bounding box center [382, 682] width 606 height 26
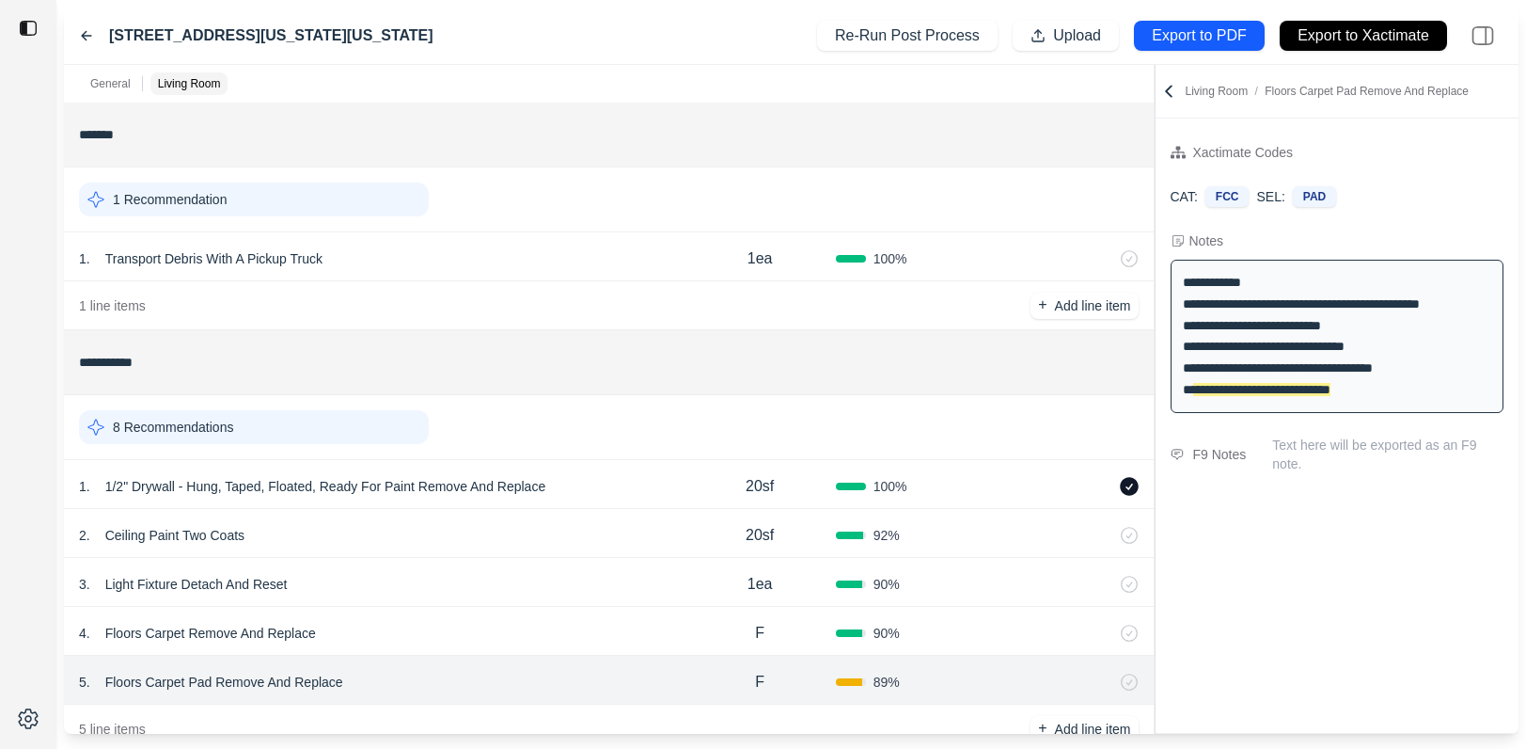
scroll to position [50, 0]
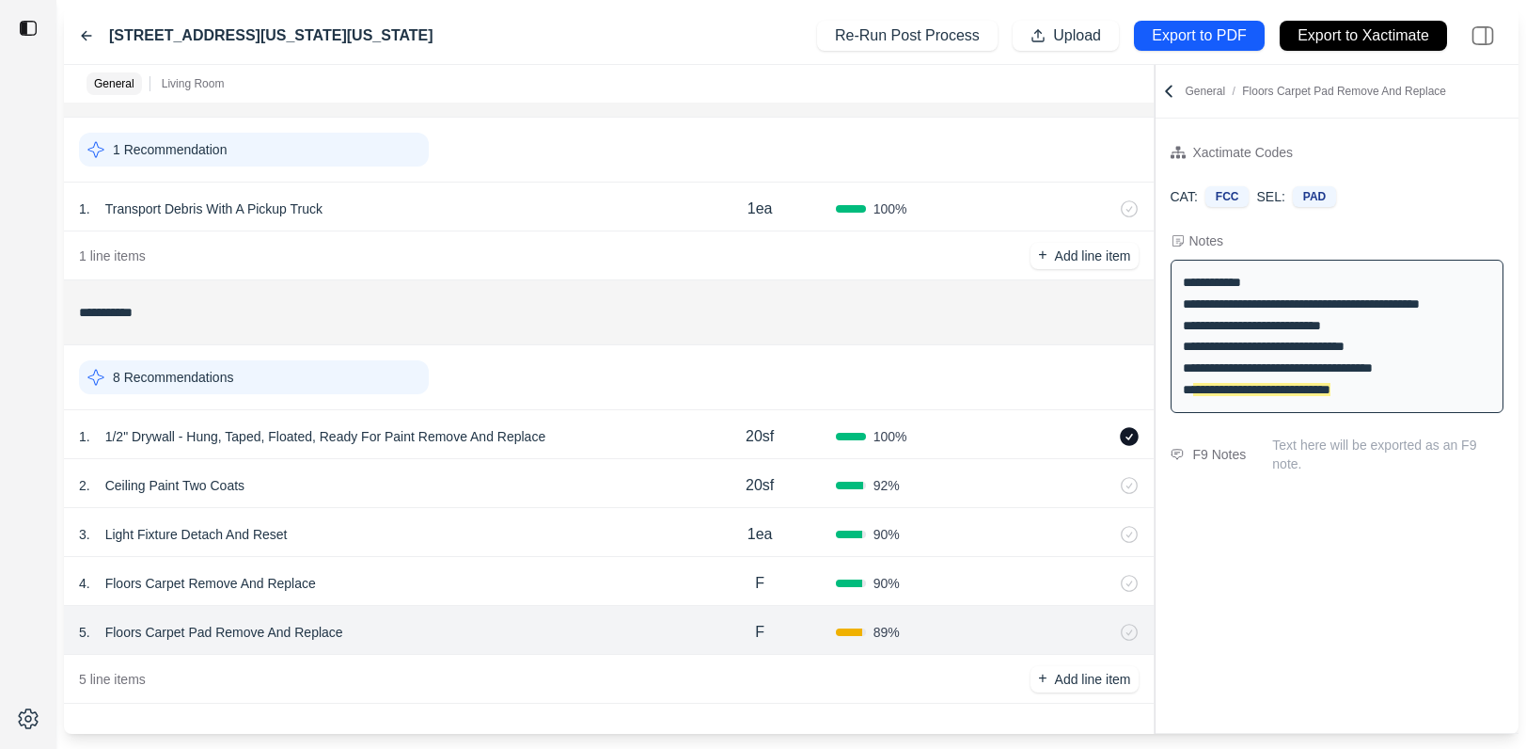
click at [605, 445] on div "1 . 1/2" Drywall - Hung, Taped, Floated, Ready For Paint Remove And Replace" at bounding box center [382, 436] width 606 height 26
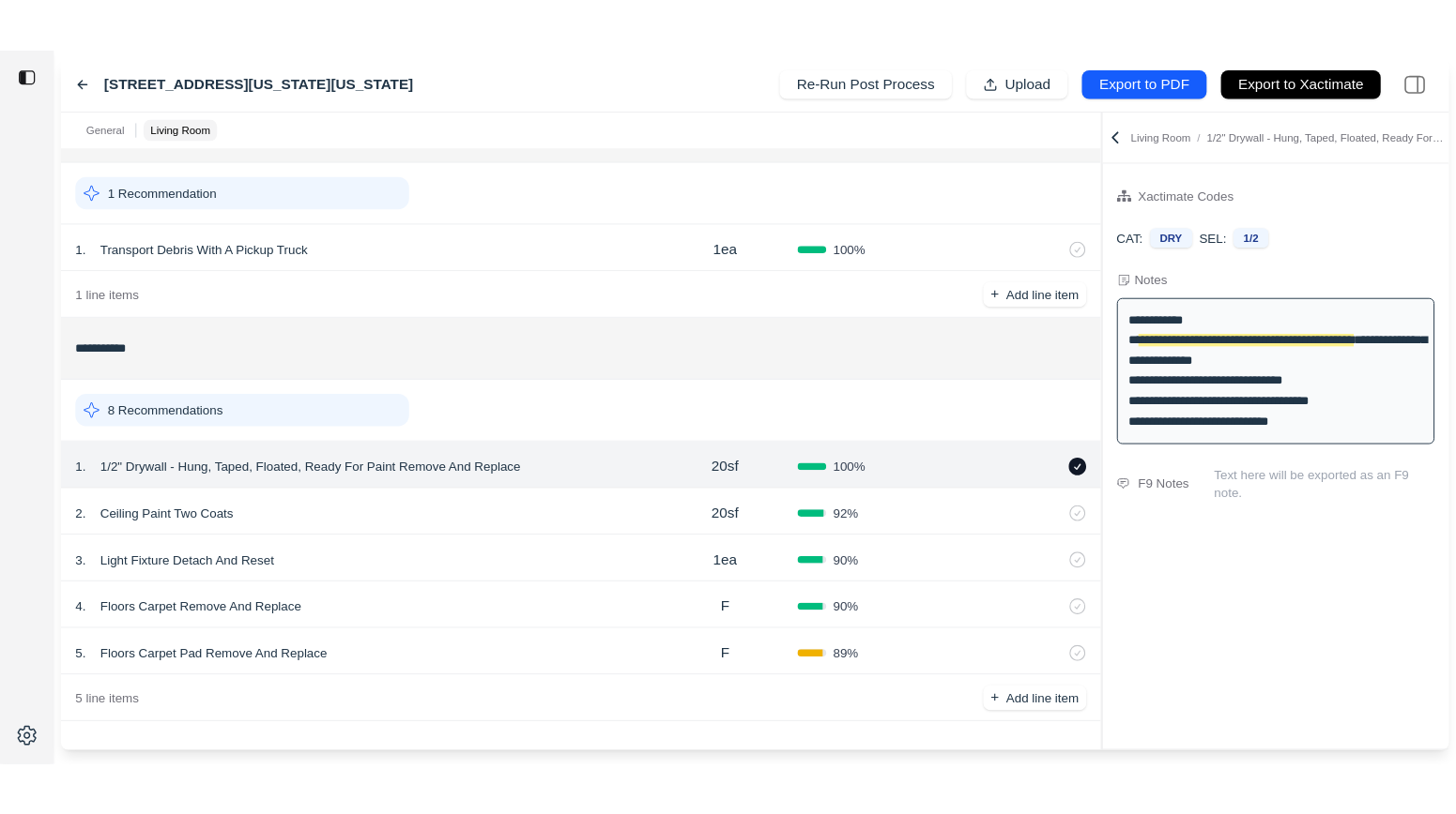
scroll to position [0, 0]
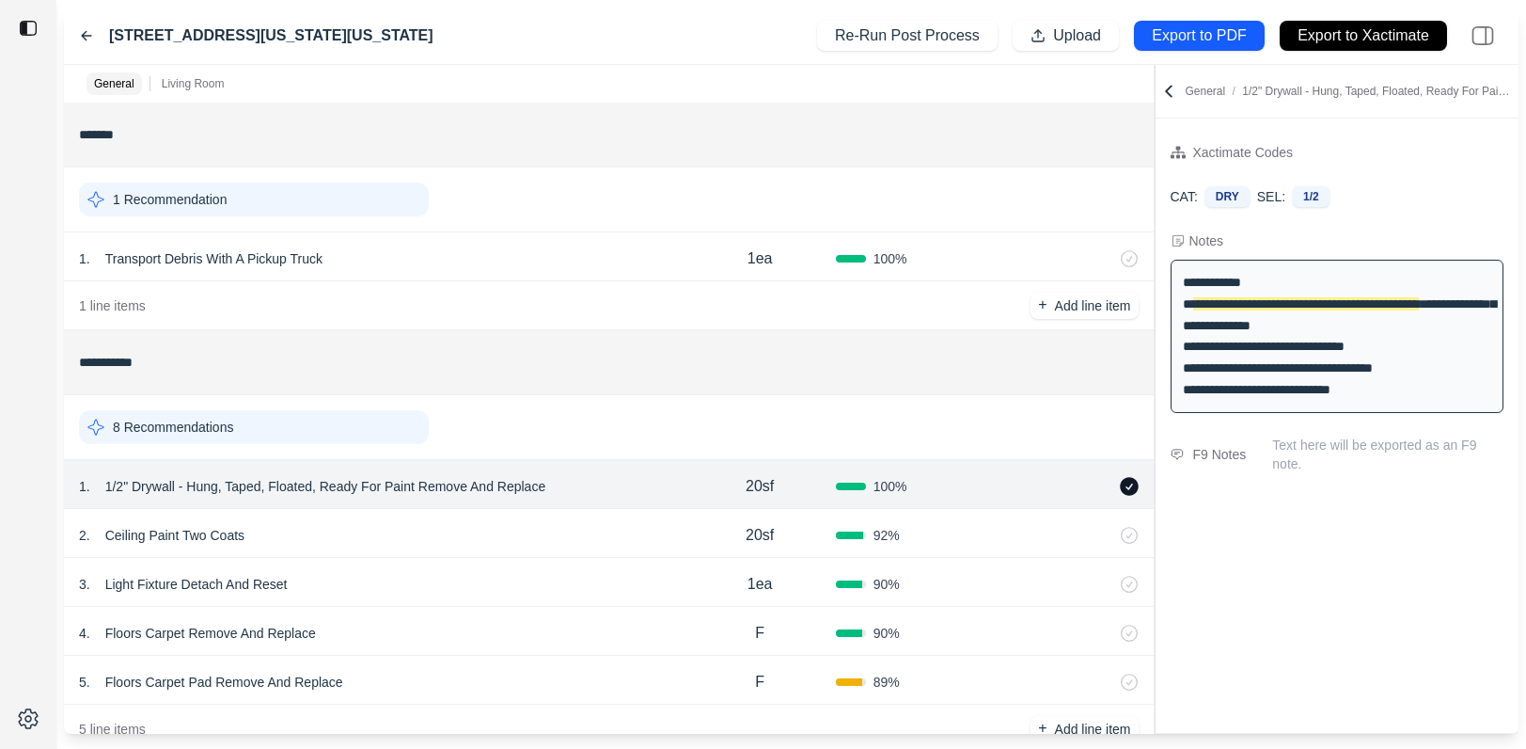
click at [92, 38] on icon at bounding box center [86, 35] width 15 height 15
